Goal: Transaction & Acquisition: Book appointment/travel/reservation

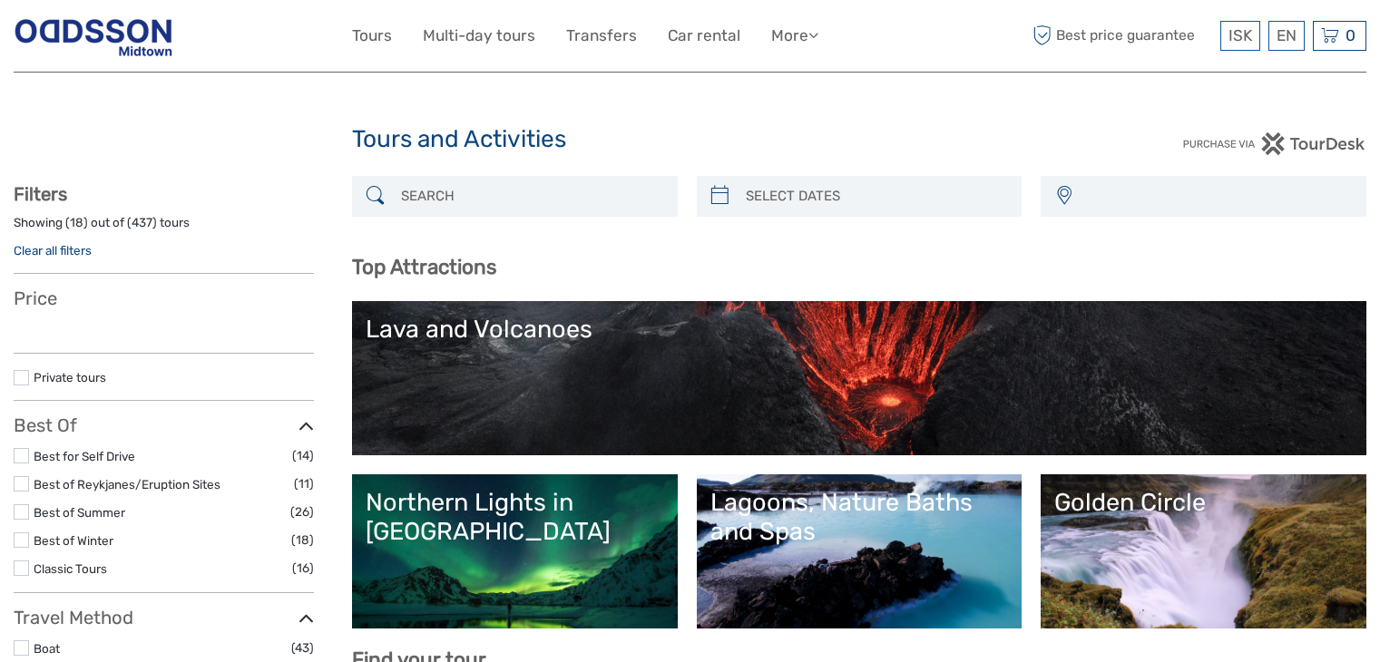
select select
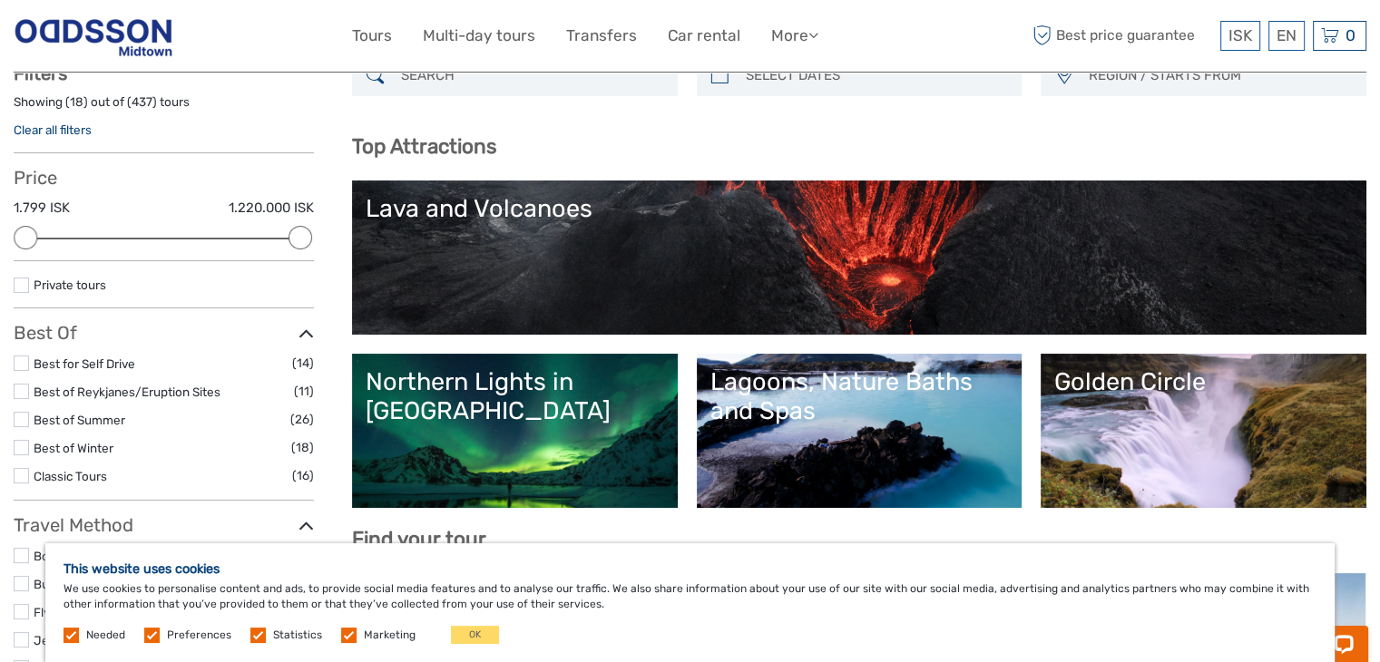
scroll to position [91, 0]
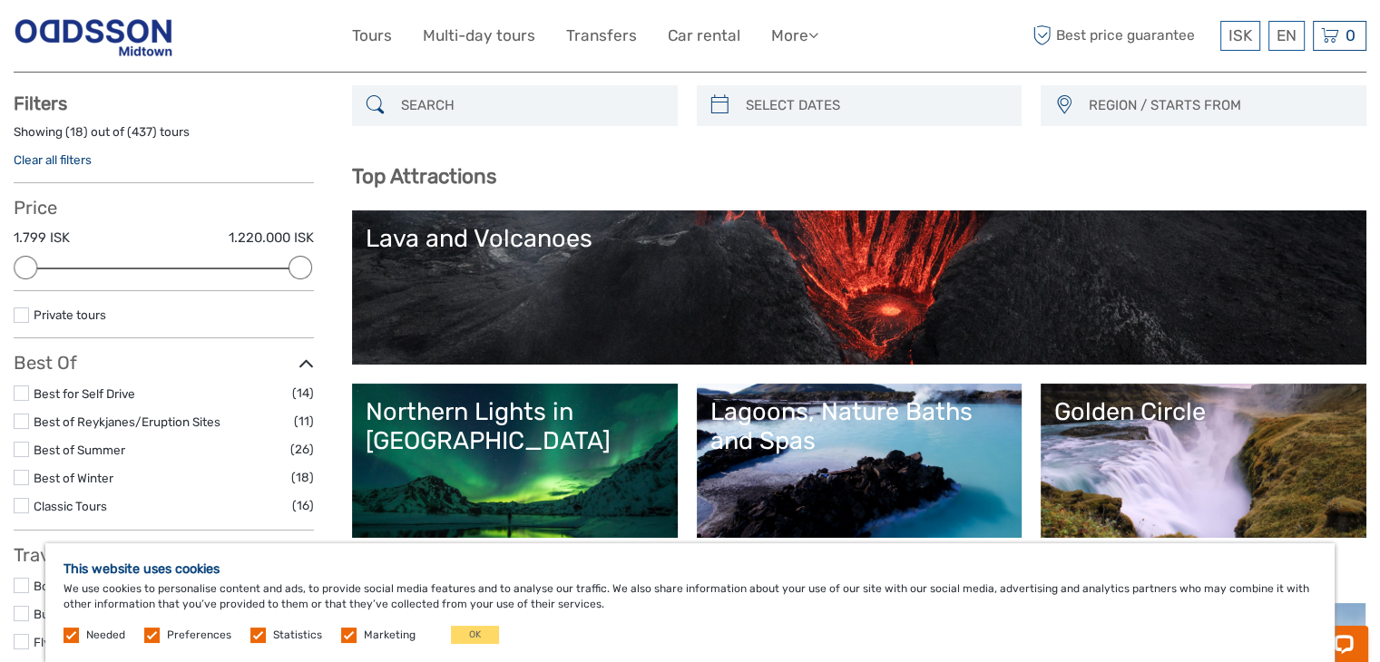
click at [922, 435] on div "Lagoons, Nature Baths and Spas" at bounding box center [859, 426] width 298 height 59
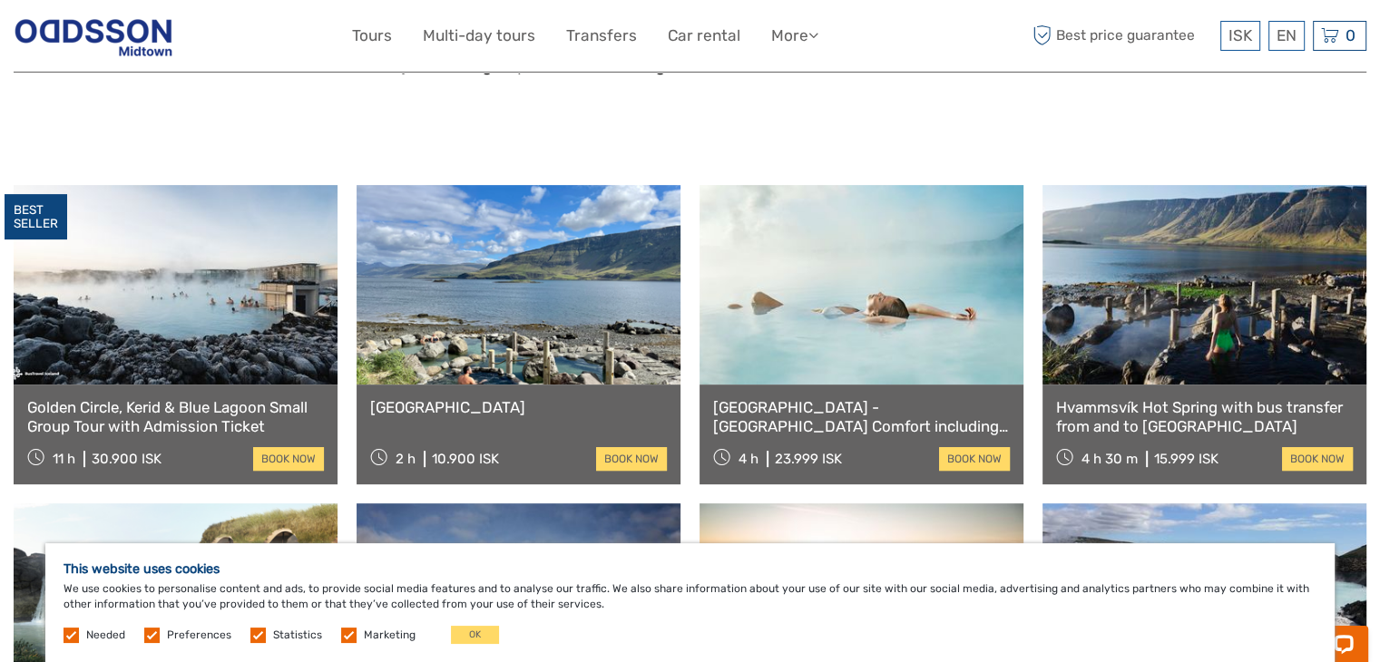
scroll to position [726, 0]
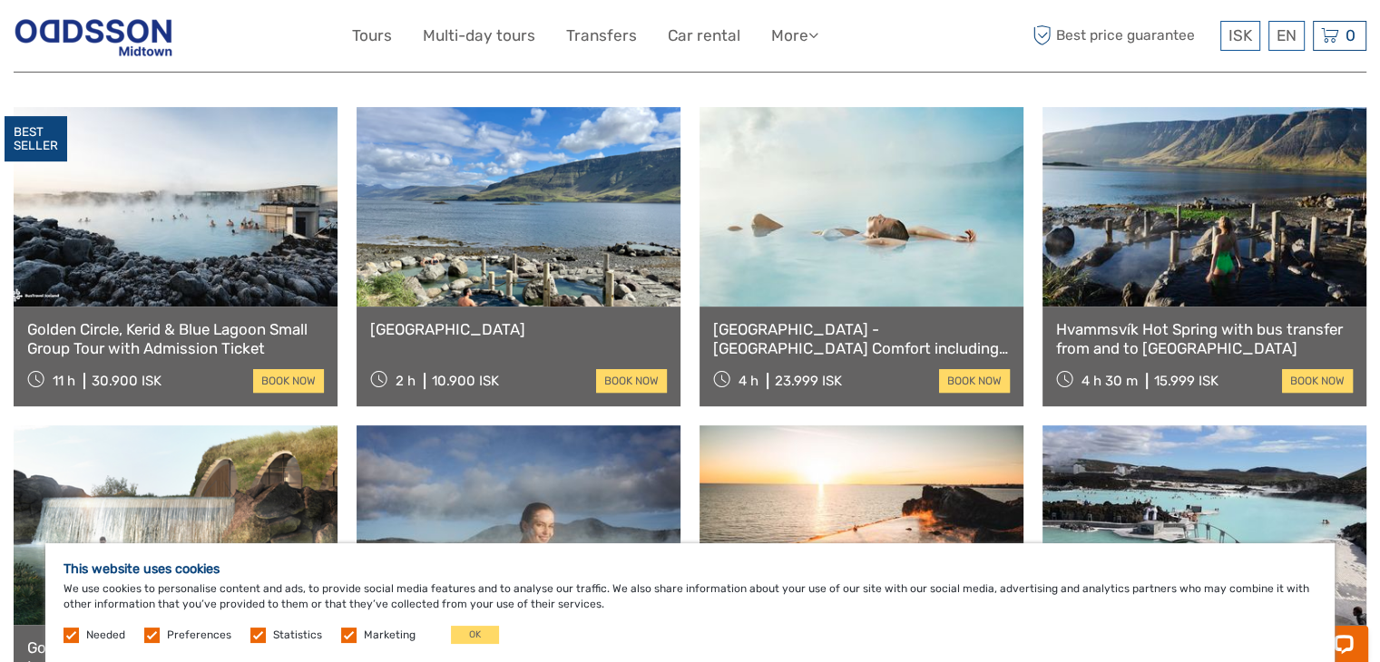
click at [882, 329] on link "[GEOGRAPHIC_DATA] - [GEOGRAPHIC_DATA] Comfort including admission" at bounding box center [861, 338] width 297 height 37
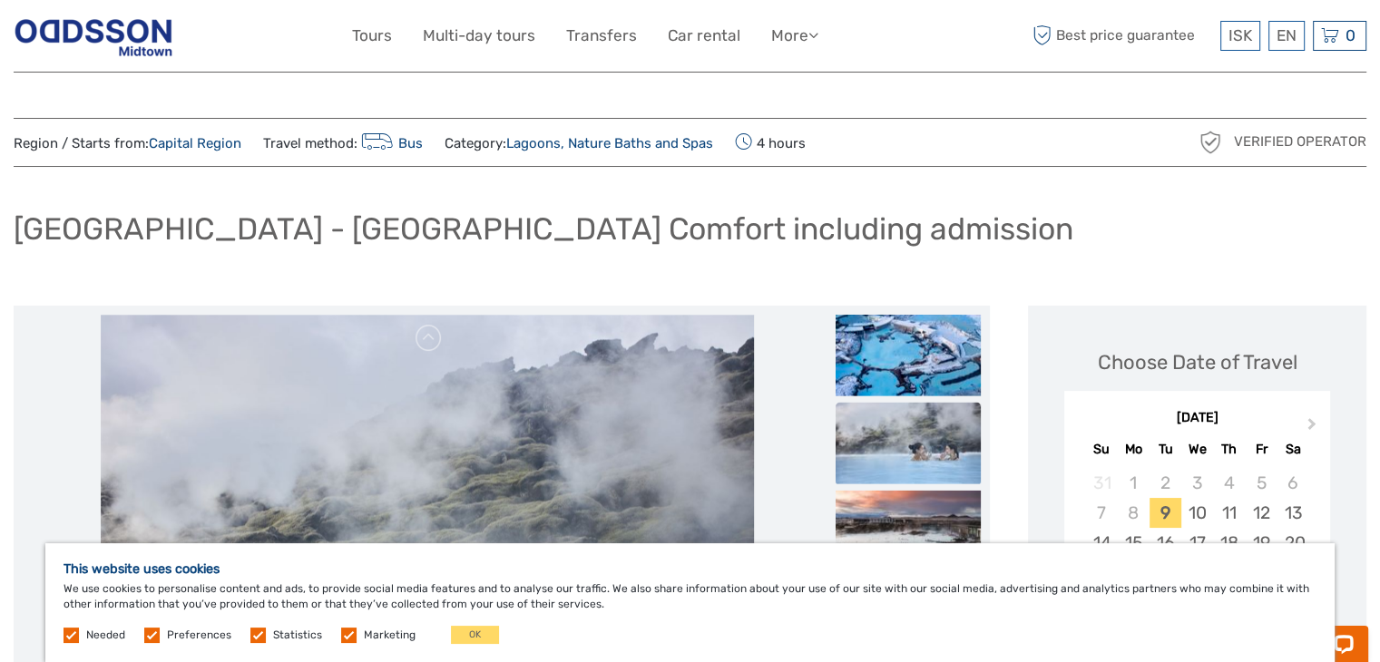
click at [397, 142] on link "Bus" at bounding box center [389, 143] width 65 height 16
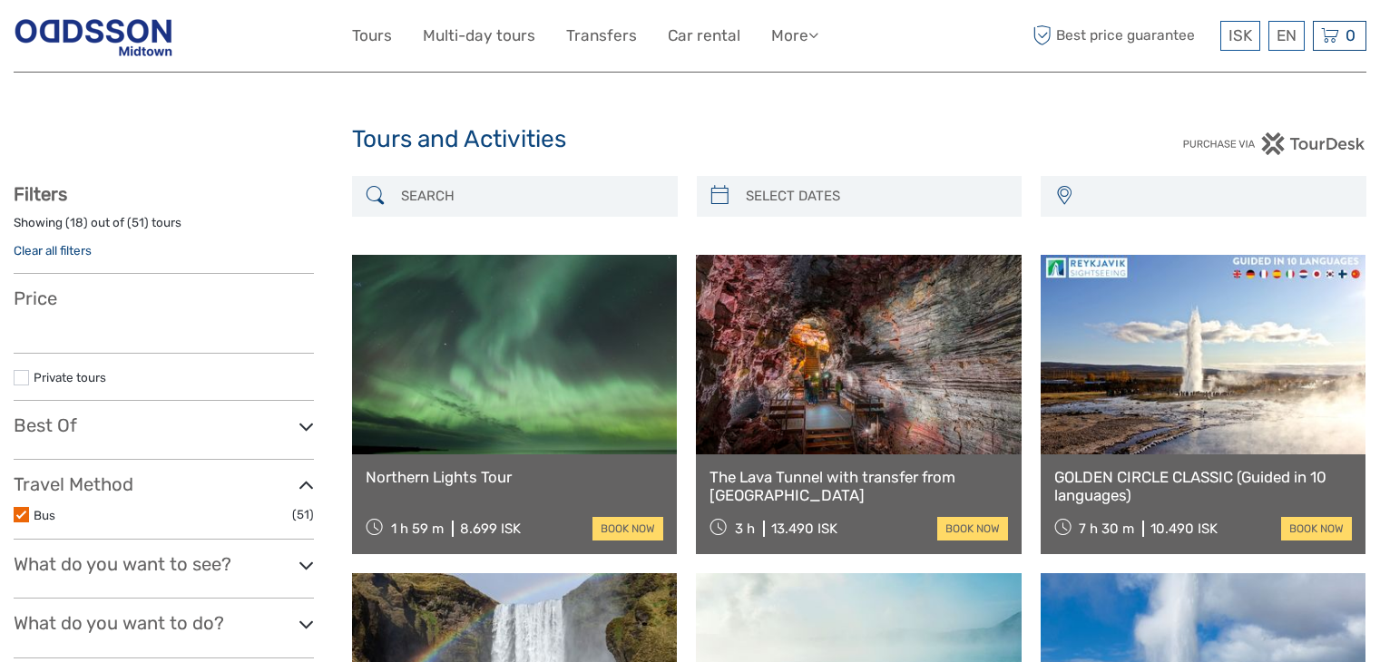
select select
